Goal: Communication & Community: Answer question/provide support

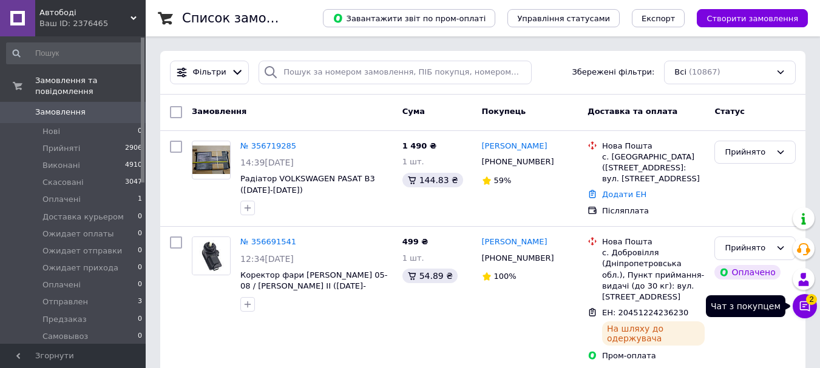
click at [807, 307] on icon at bounding box center [805, 306] width 12 height 12
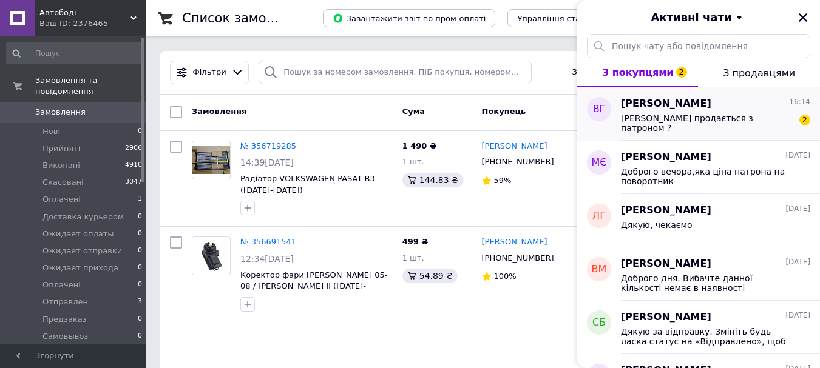
click at [715, 115] on span "[PERSON_NAME] продається з патроном ?" at bounding box center [707, 122] width 172 height 19
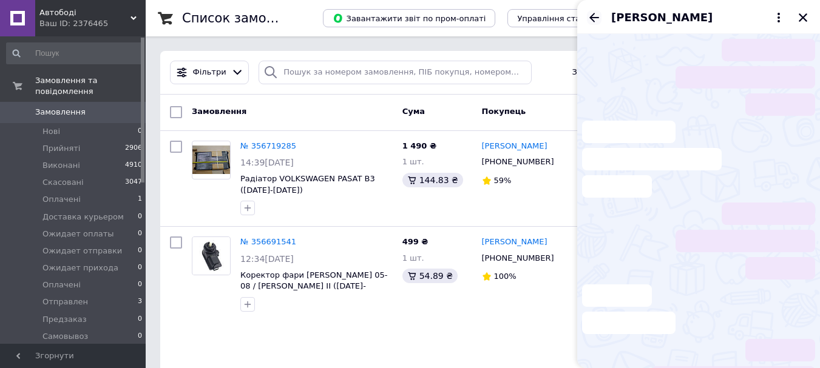
click at [591, 18] on icon "Назад" at bounding box center [594, 17] width 10 height 9
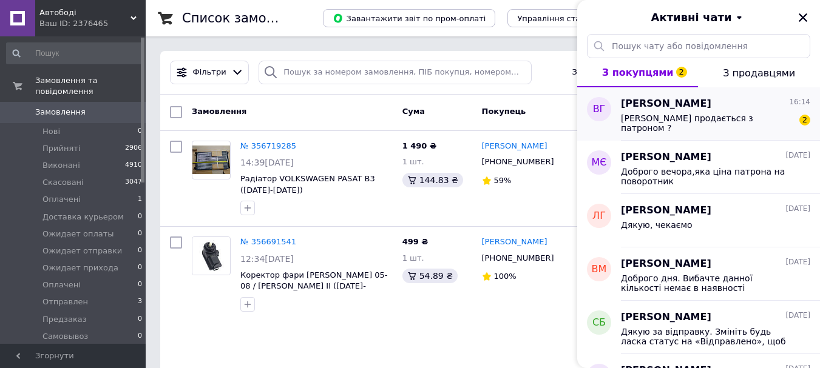
click at [764, 121] on div "[PERSON_NAME] продається з патроном ? 2" at bounding box center [715, 122] width 189 height 22
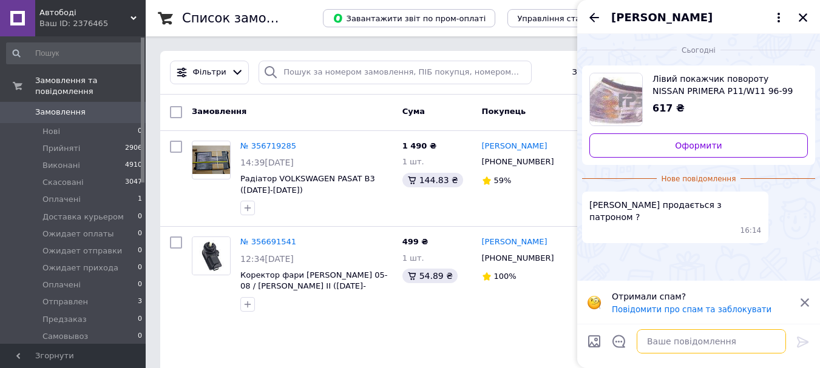
click at [666, 339] on textarea at bounding box center [711, 342] width 149 height 24
type textarea "Добрий день. Нажаль без патрону"
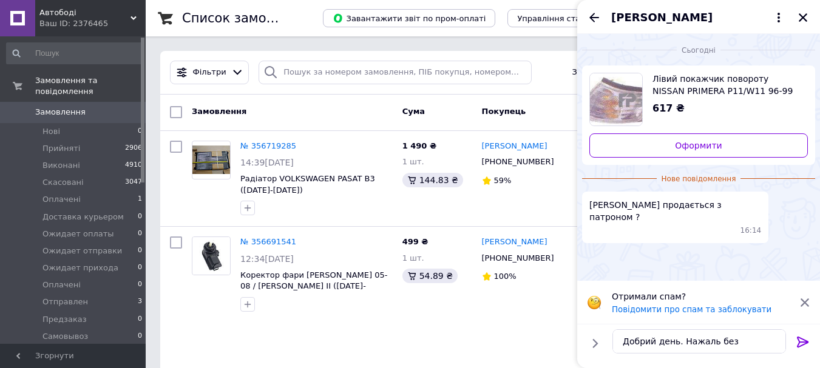
click at [802, 345] on icon at bounding box center [803, 342] width 12 height 11
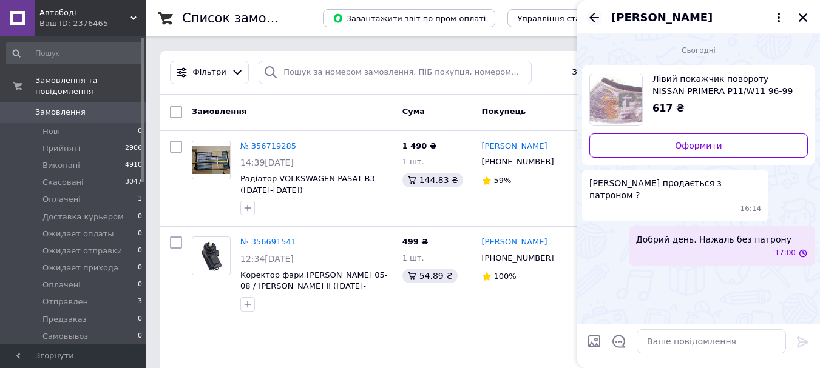
click at [592, 19] on icon "Назад" at bounding box center [594, 17] width 10 height 9
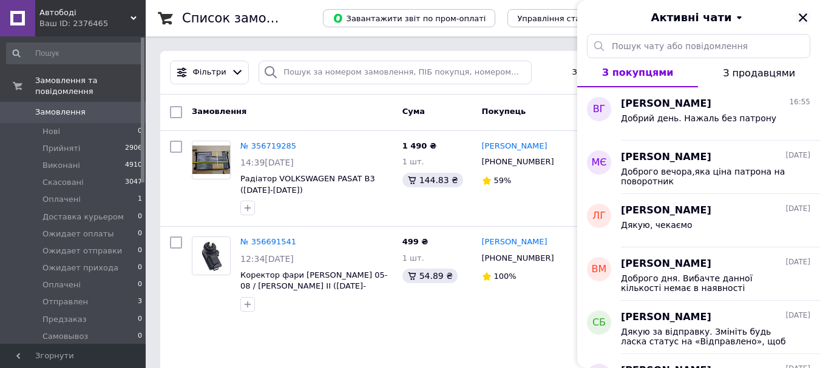
click at [801, 17] on icon "Закрити" at bounding box center [803, 17] width 11 height 11
